Goal: Task Accomplishment & Management: Use online tool/utility

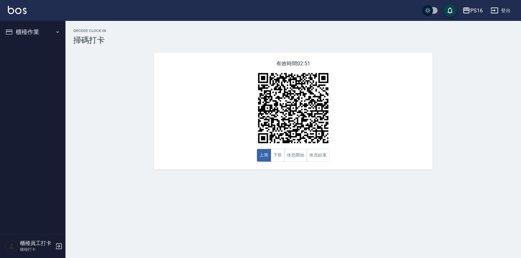
click at [155, 87] on div "有效時間 02:51 上班 下班 休息開始 休息結束" at bounding box center [293, 111] width 279 height 117
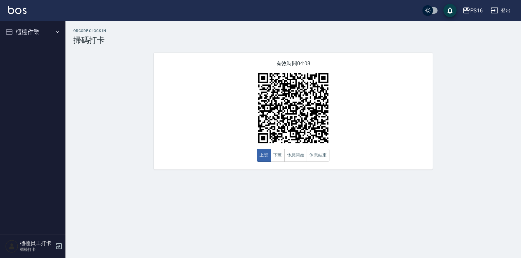
drag, startPoint x: 369, startPoint y: 82, endPoint x: 365, endPoint y: 83, distance: 4.3
